Goal: Information Seeking & Learning: Learn about a topic

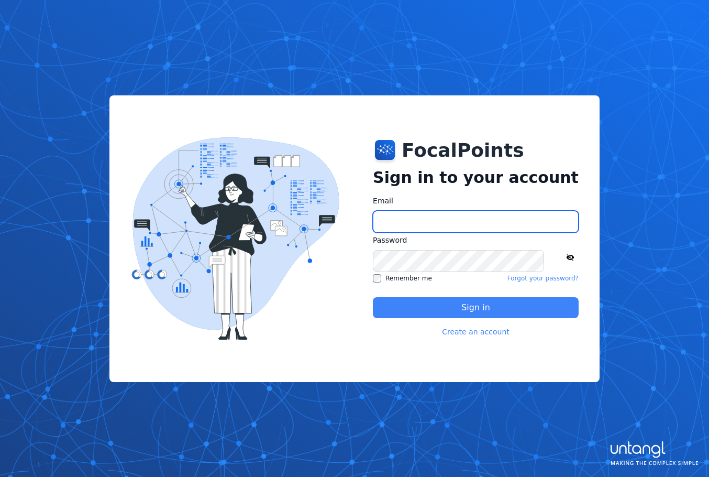
type input "**********"
click at [429, 305] on button "Sign in" at bounding box center [476, 307] width 206 height 21
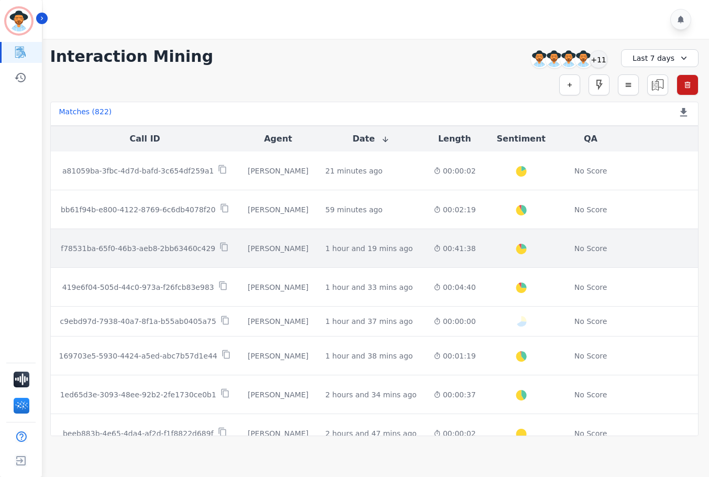
click at [425, 257] on td "00:41:38" at bounding box center [454, 248] width 59 height 39
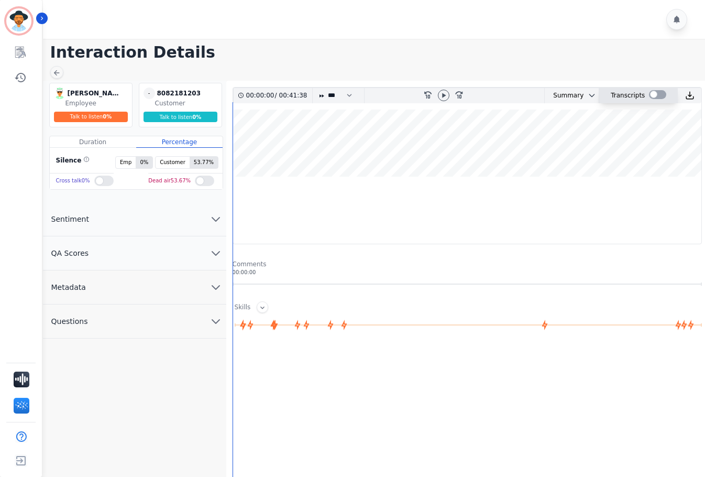
click at [650, 96] on div at bounding box center [657, 94] width 17 height 9
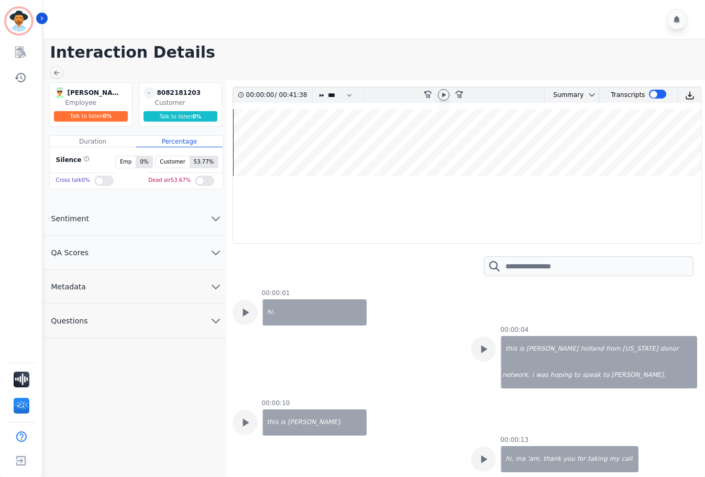
click at [442, 94] on icon at bounding box center [444, 95] width 8 height 8
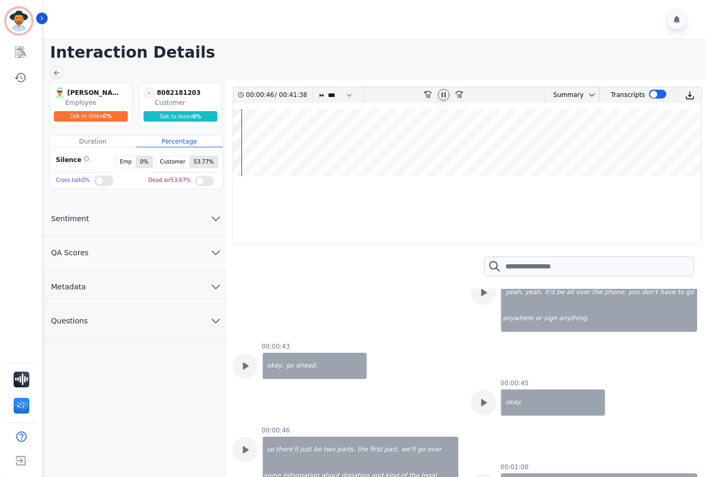
click at [441, 94] on icon at bounding box center [444, 95] width 8 height 8
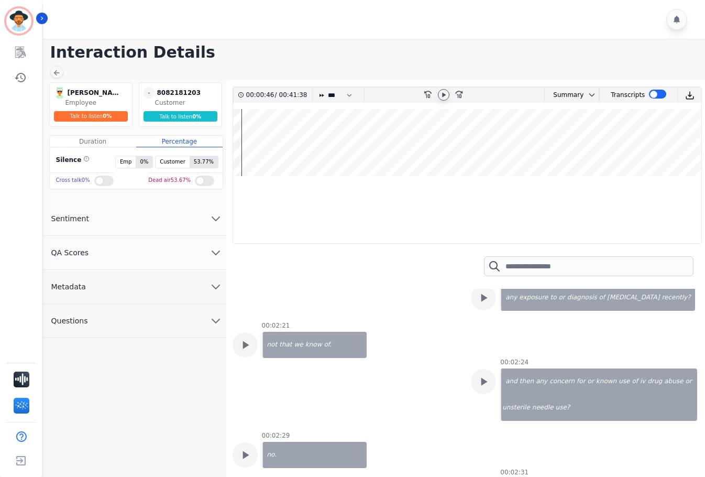
scroll to position [1723, 0]
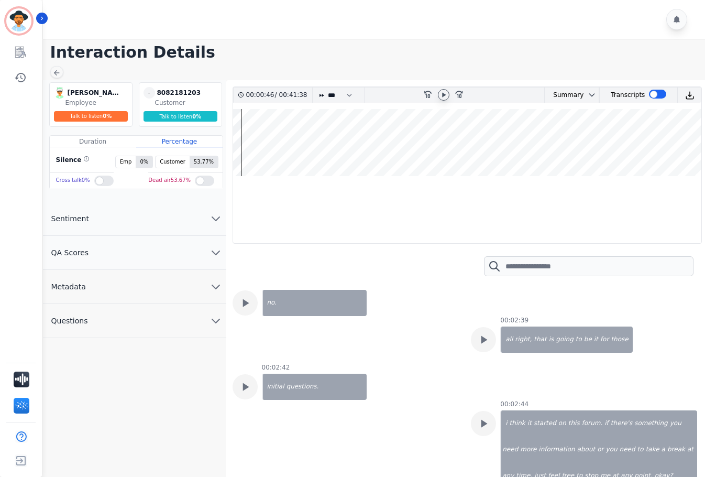
click at [316, 58] on h1 "Interaction Details" at bounding box center [377, 52] width 655 height 19
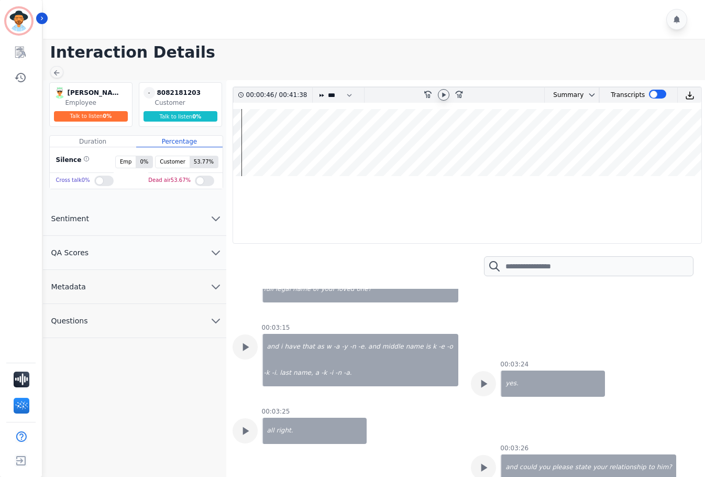
scroll to position [2090, 0]
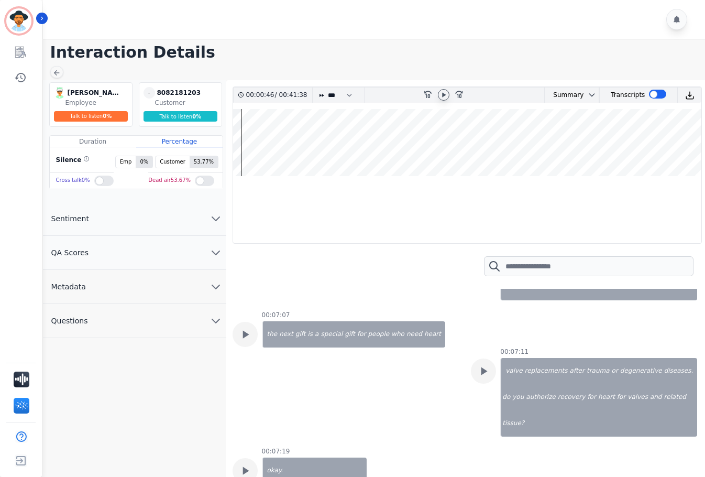
scroll to position [4709, 0]
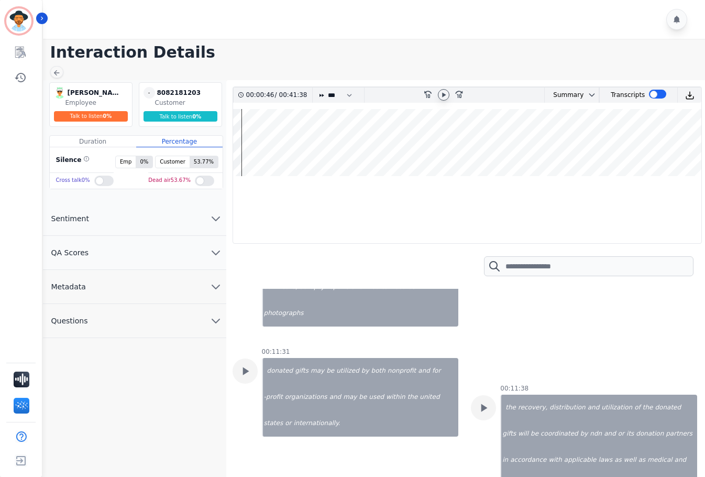
scroll to position [7277, 0]
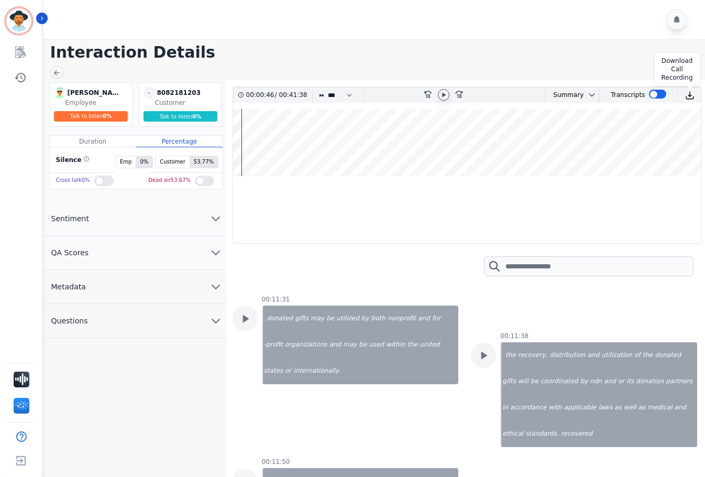
click at [690, 94] on img at bounding box center [689, 95] width 9 height 9
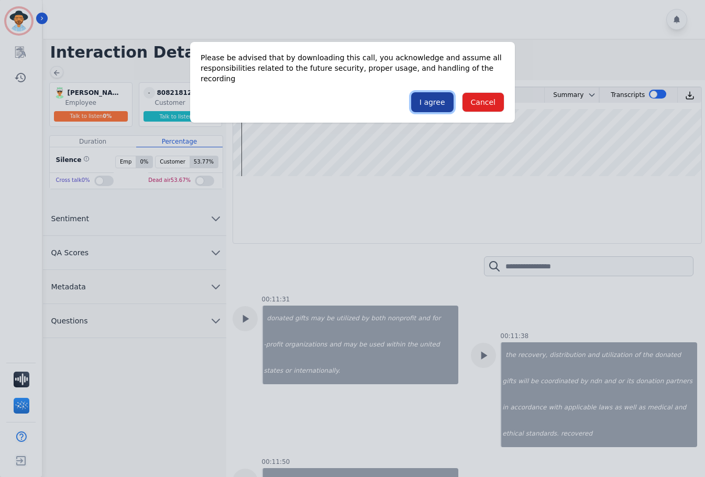
click at [426, 96] on button "I agree" at bounding box center [432, 102] width 42 height 20
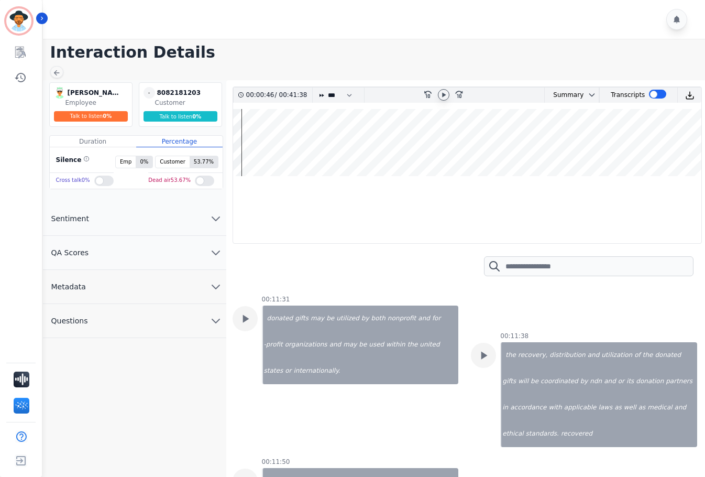
click at [392, 26] on div at bounding box center [375, 19] width 665 height 39
